Goal: Use online tool/utility

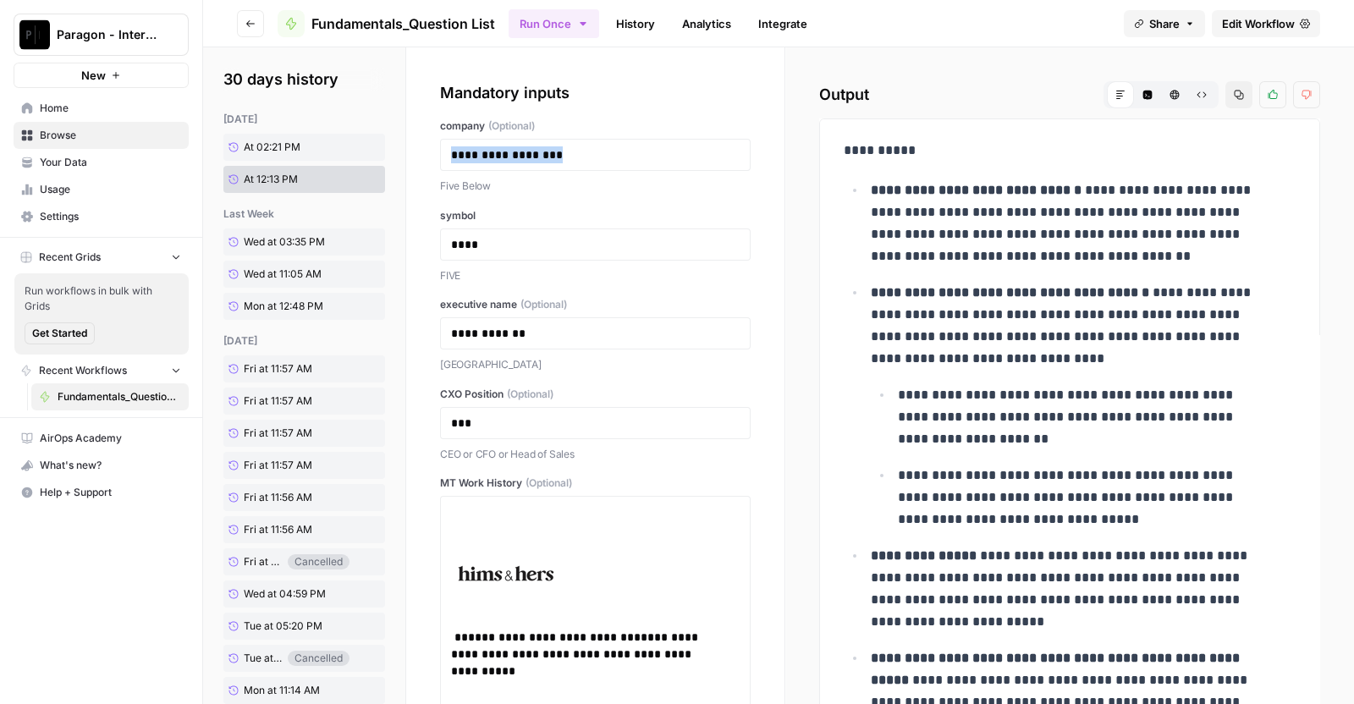
click at [348, 171] on section "**********" at bounding box center [778, 375] width 1151 height 657
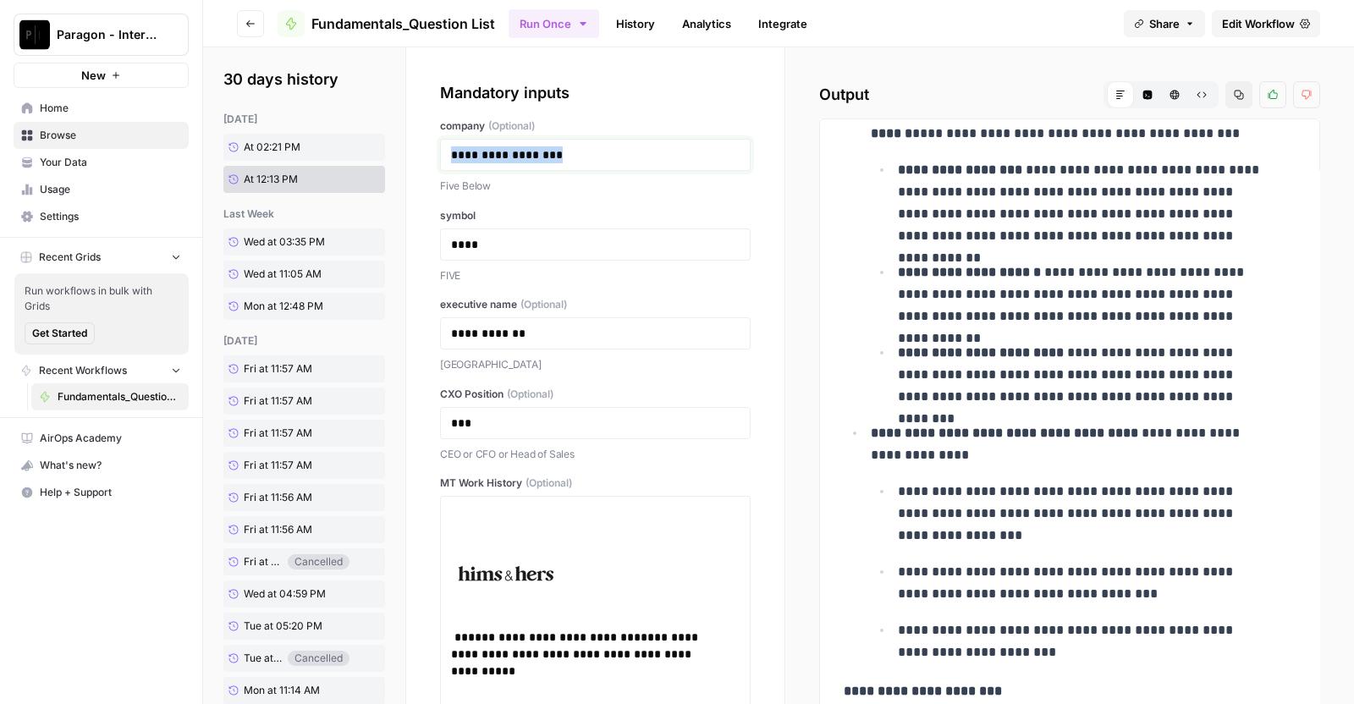
scroll to position [335, 0]
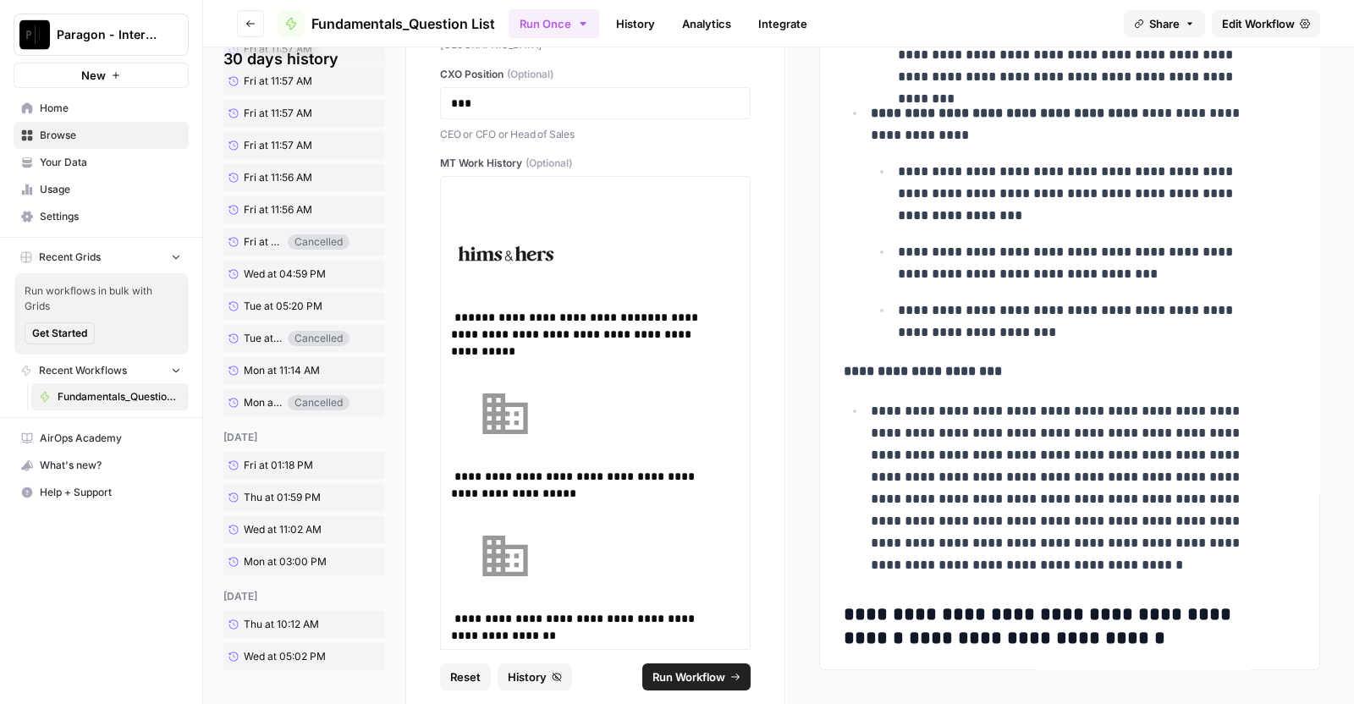
click at [457, 670] on span "Reset" at bounding box center [465, 677] width 30 height 17
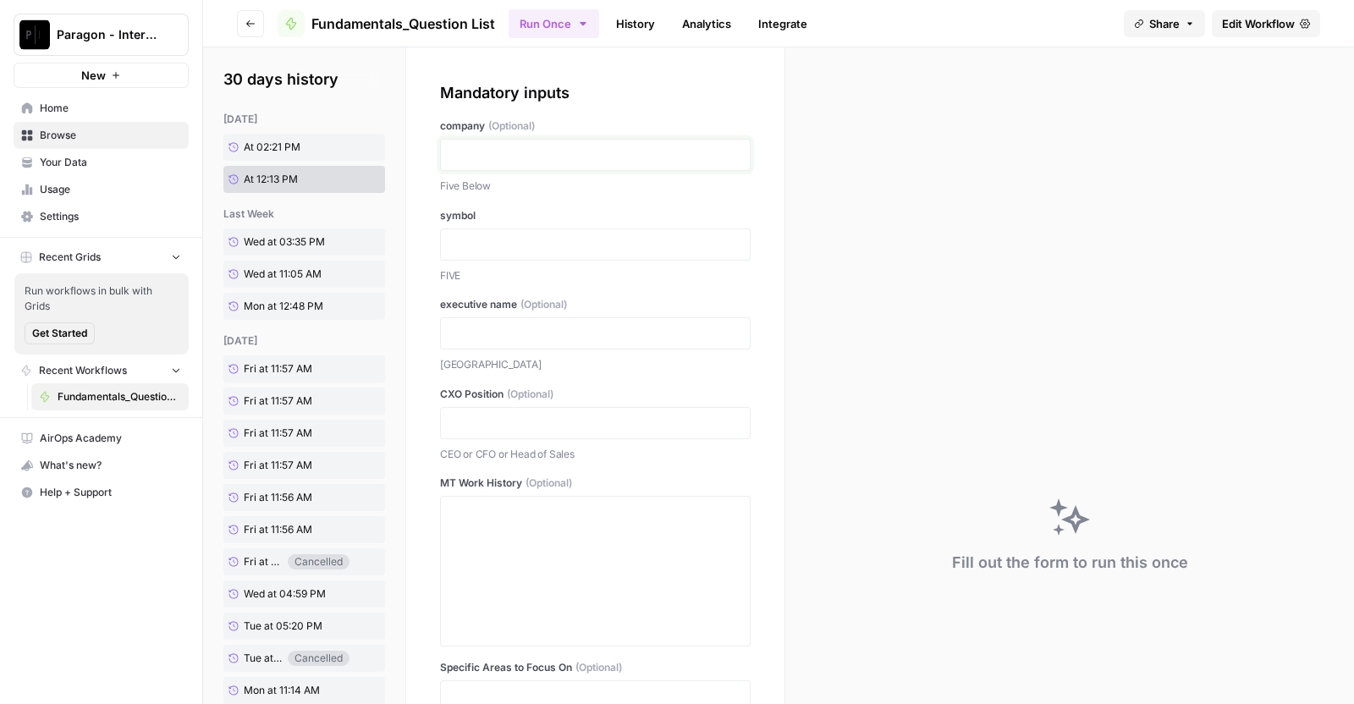
click at [521, 154] on p at bounding box center [595, 154] width 289 height 17
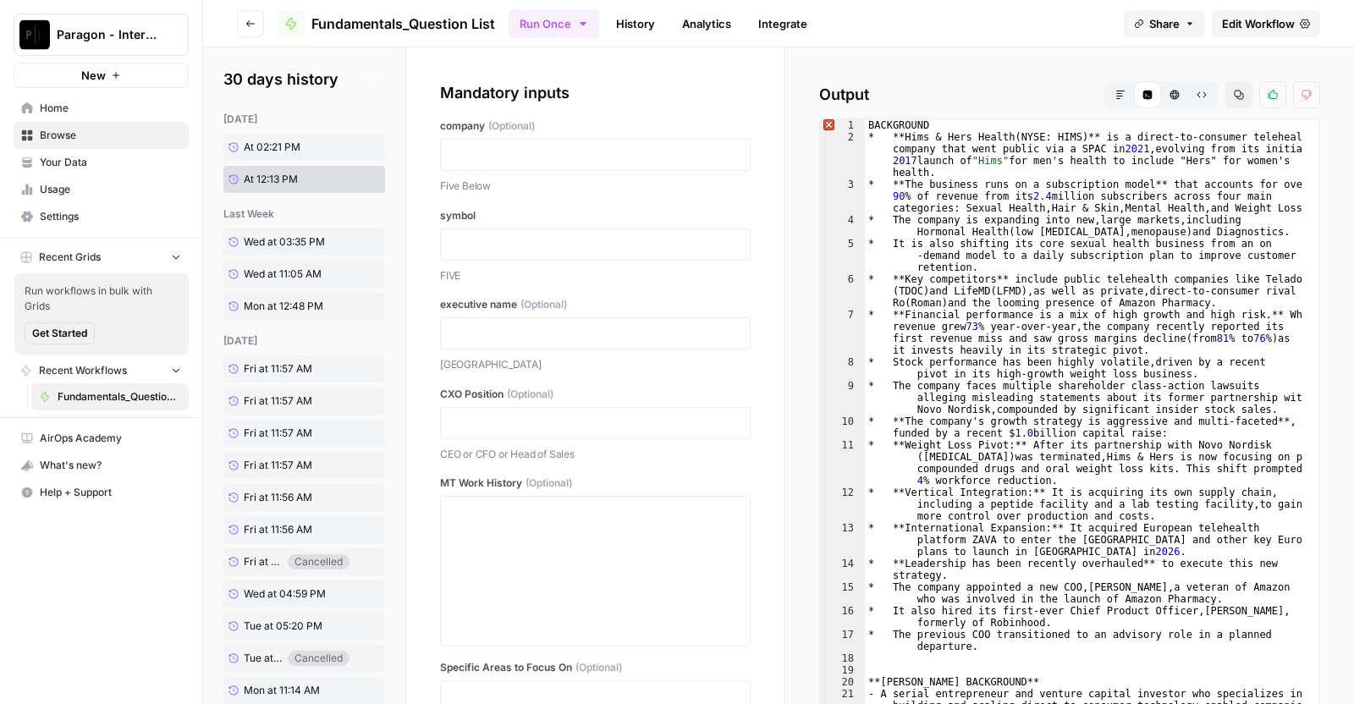
click at [1107, 90] on button "Markdown" at bounding box center [1120, 94] width 27 height 27
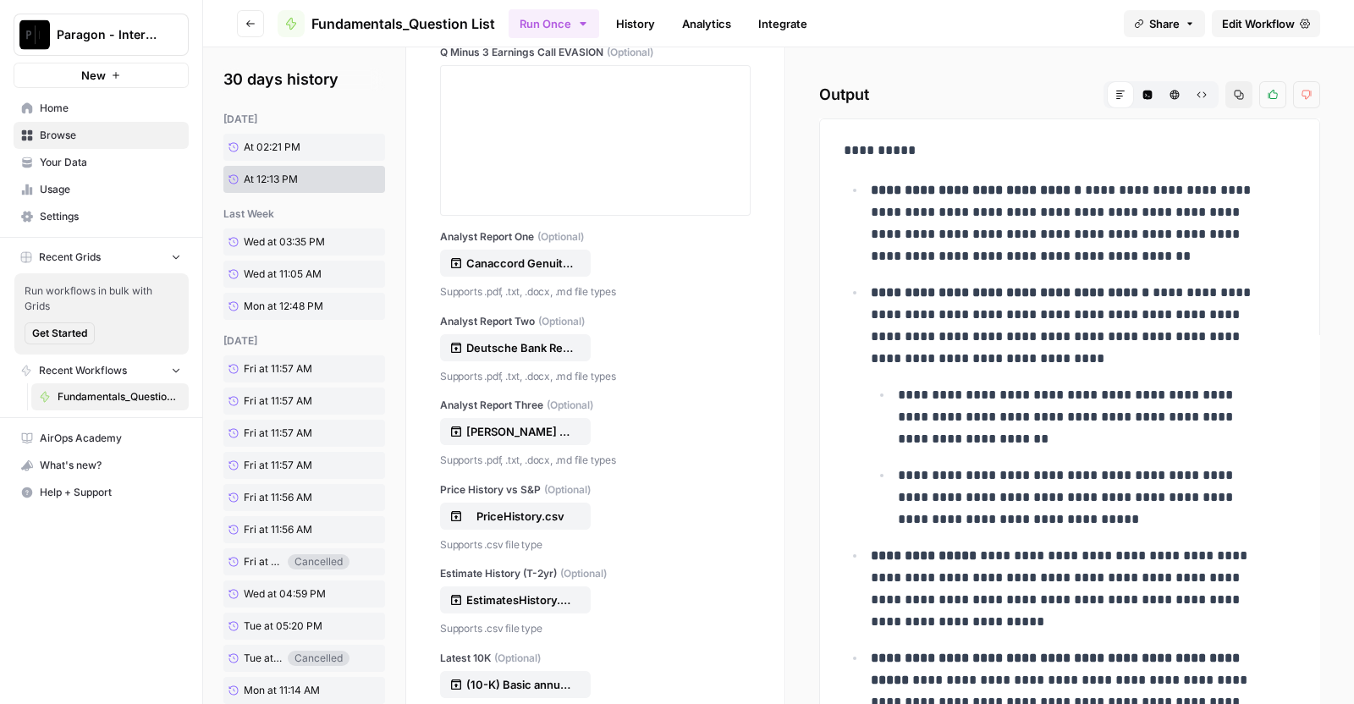
scroll to position [335, 0]
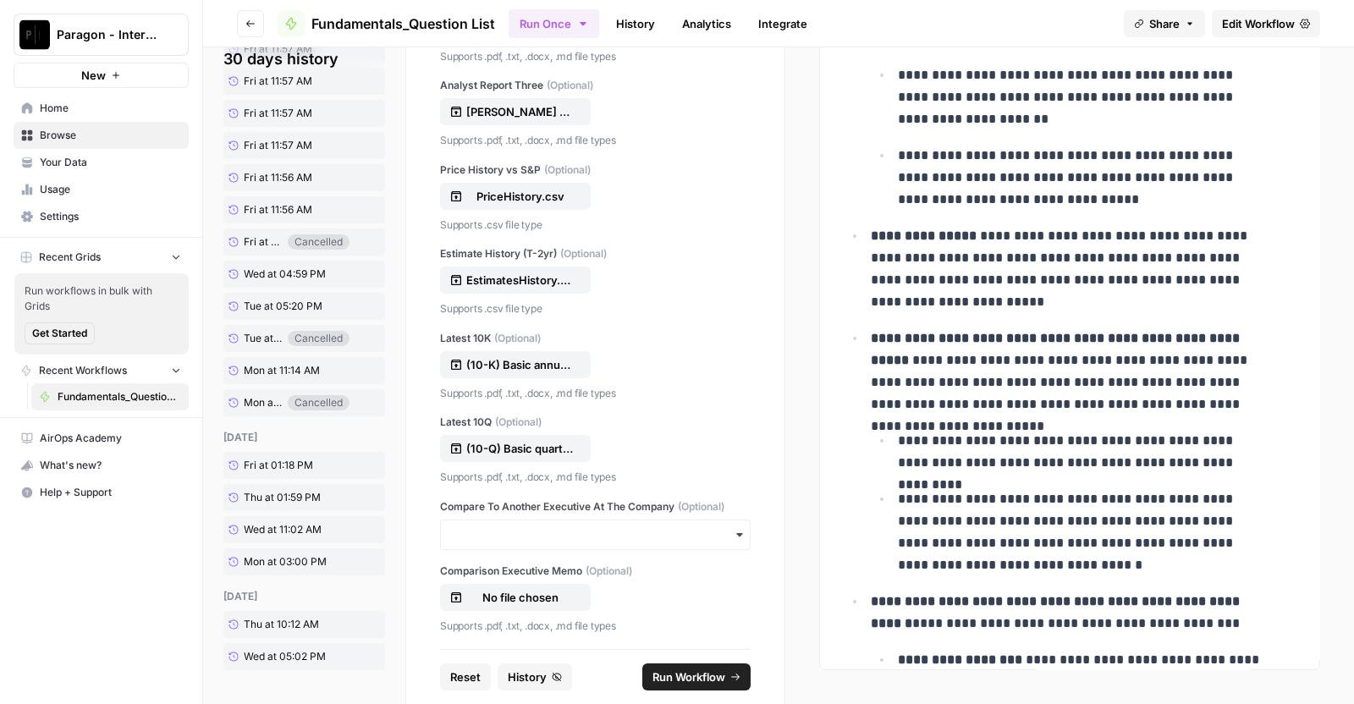
click at [470, 691] on footer "Reset History Run Workflow" at bounding box center [595, 676] width 311 height 55
click at [460, 683] on span "Reset" at bounding box center [465, 677] width 30 height 17
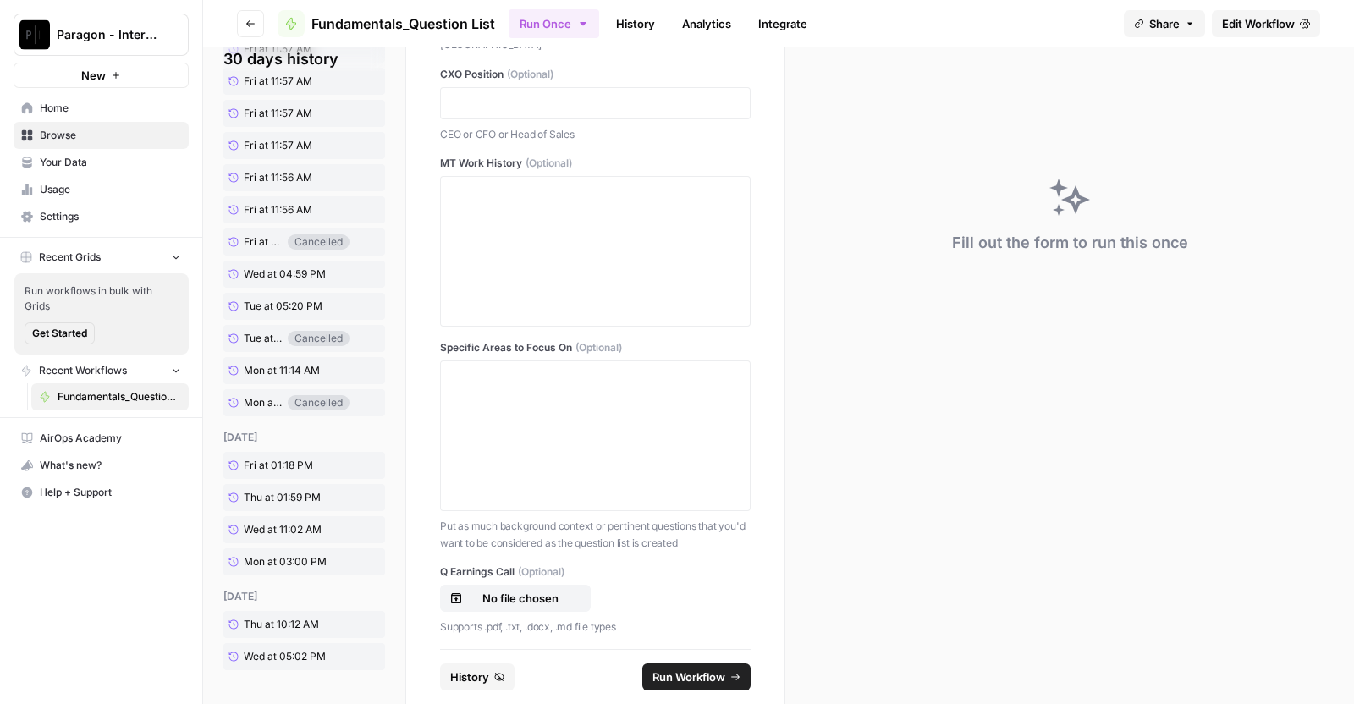
click at [460, 683] on span "History" at bounding box center [469, 677] width 39 height 17
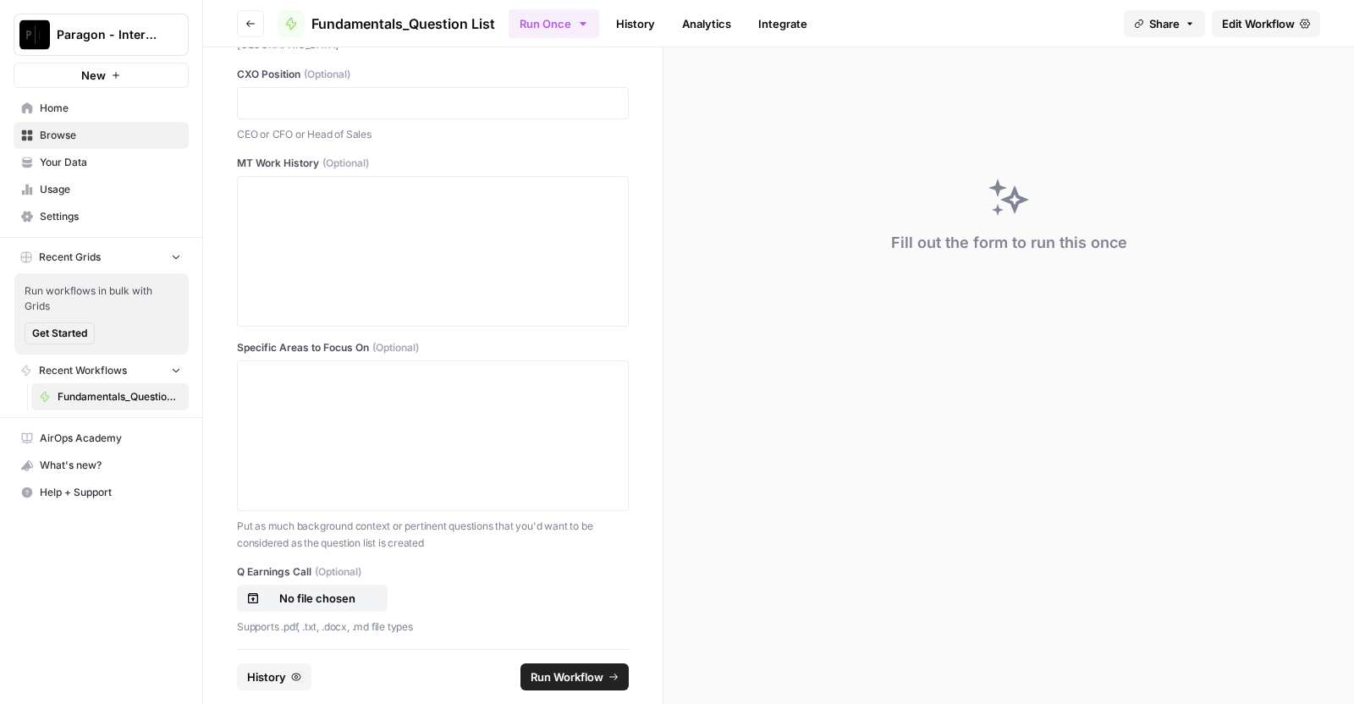
scroll to position [0, 0]
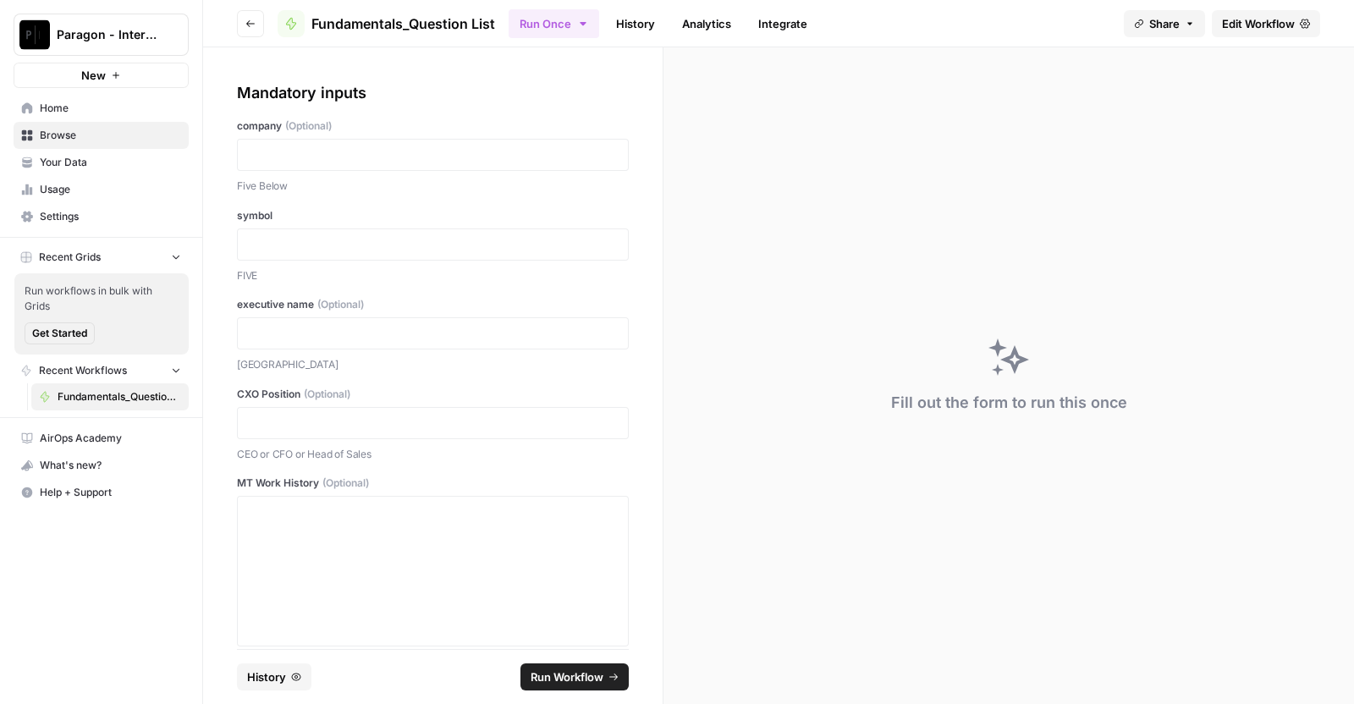
click at [413, 141] on div at bounding box center [433, 155] width 392 height 32
click at [250, 161] on p at bounding box center [433, 154] width 370 height 17
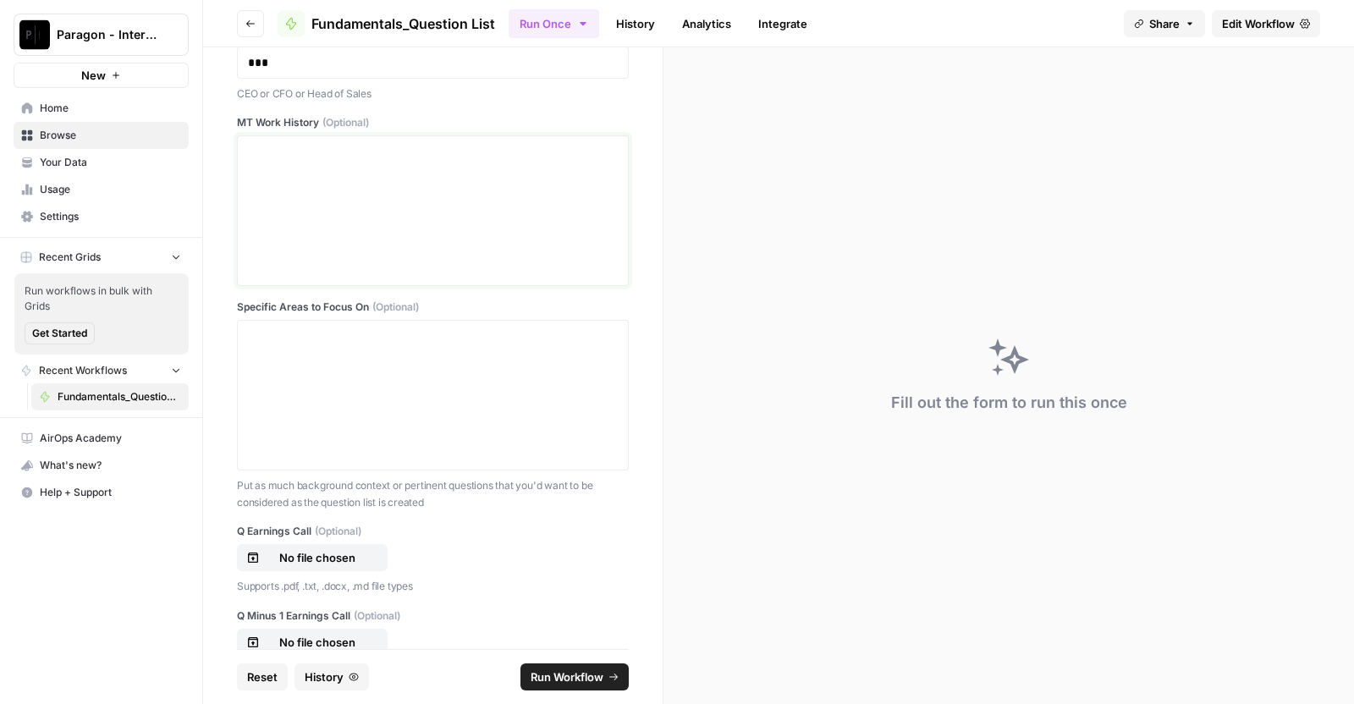
scroll to position [436, 0]
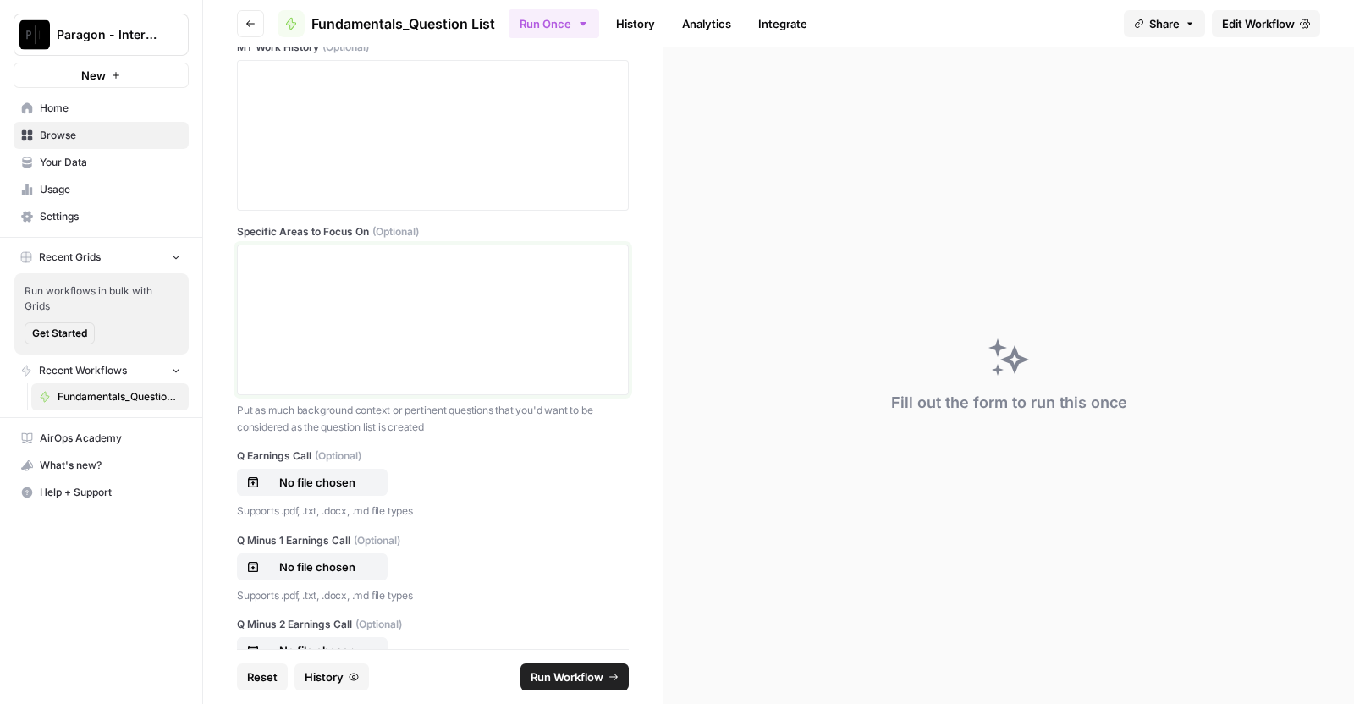
click at [399, 332] on div at bounding box center [433, 319] width 370 height 135
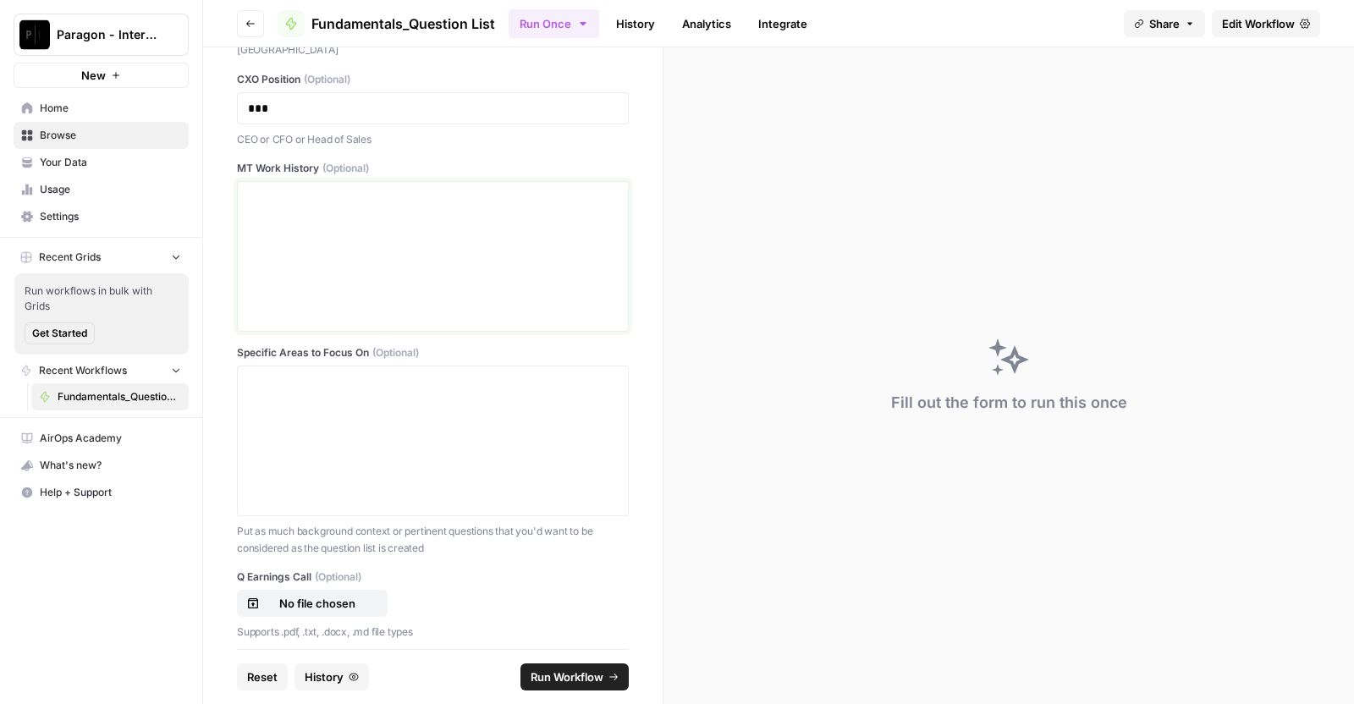
click at [374, 294] on div at bounding box center [433, 256] width 370 height 135
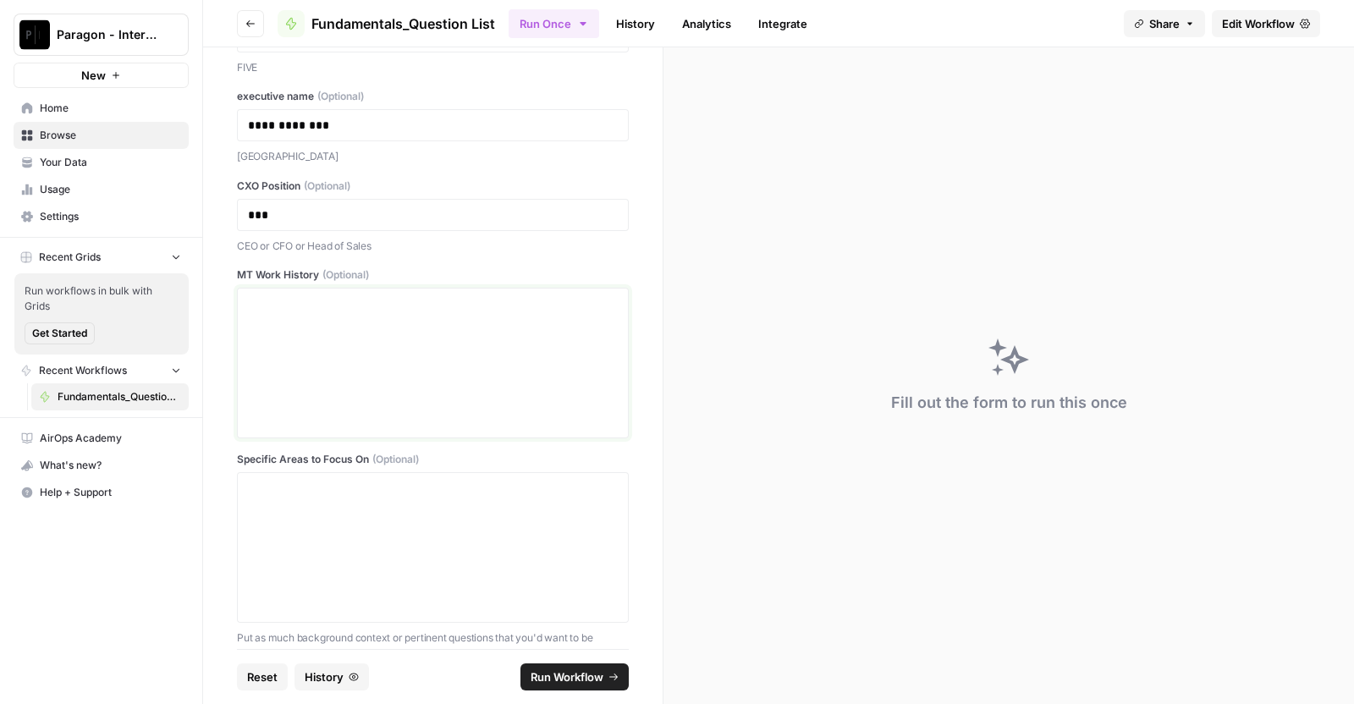
scroll to position [207, 0]
